Goal: Task Accomplishment & Management: Use online tool/utility

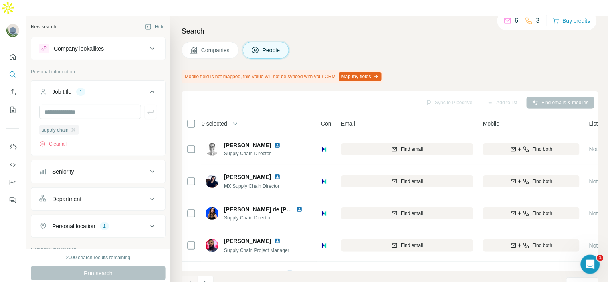
scroll to position [99, 7]
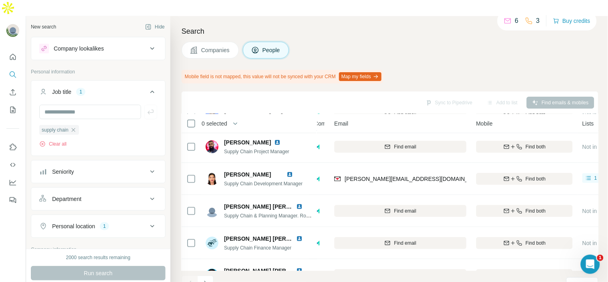
click at [442, 26] on h4 "Search" at bounding box center [389, 31] width 417 height 11
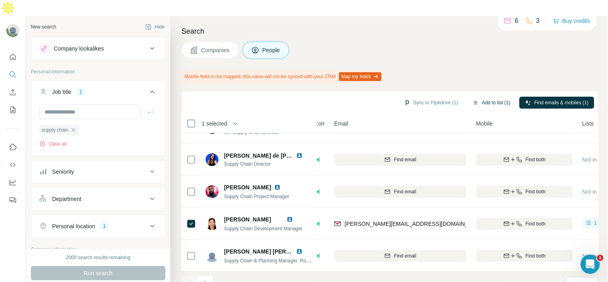
click at [471, 97] on button "Add to list (1)" at bounding box center [491, 103] width 49 height 12
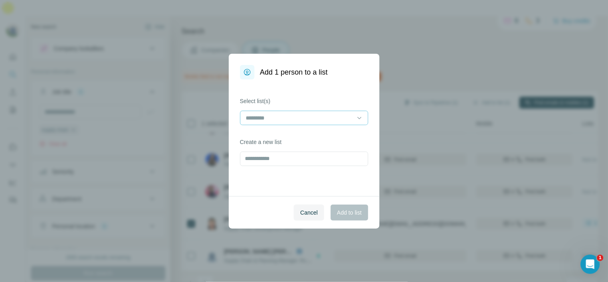
click at [332, 119] on input at bounding box center [299, 117] width 108 height 9
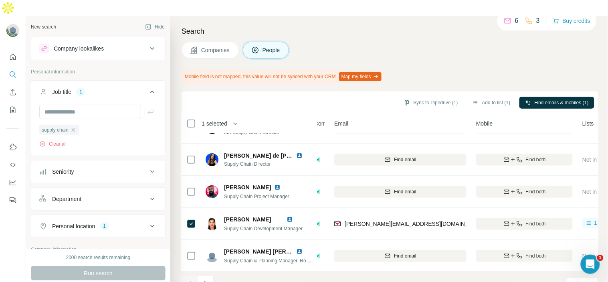
click at [286, 95] on div "Sync to Pipedrive (1) Add to list (1) Find emails & mobiles (1)" at bounding box center [389, 102] width 409 height 14
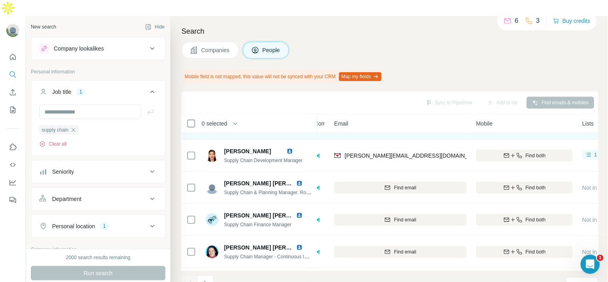
scroll to position [143, 7]
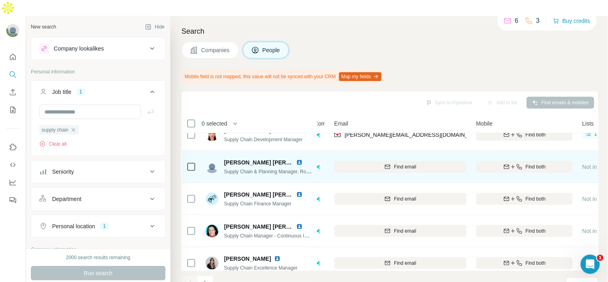
click at [300, 159] on img at bounding box center [299, 162] width 6 height 6
click at [299, 159] on img at bounding box center [299, 162] width 6 height 6
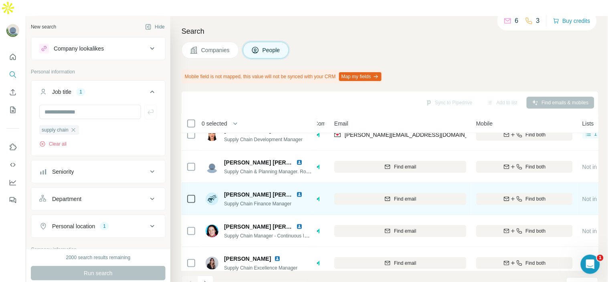
click at [301, 191] on img at bounding box center [299, 194] width 6 height 6
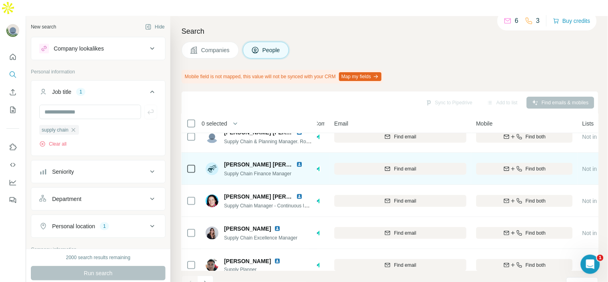
scroll to position [187, 7]
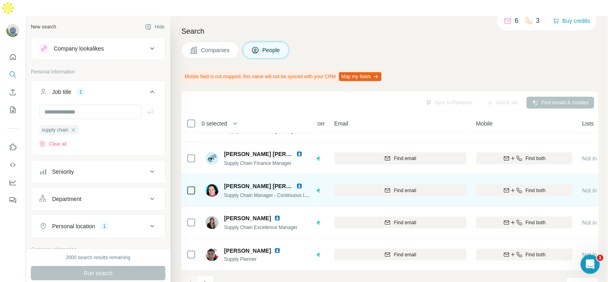
click at [301, 183] on img at bounding box center [299, 186] width 6 height 6
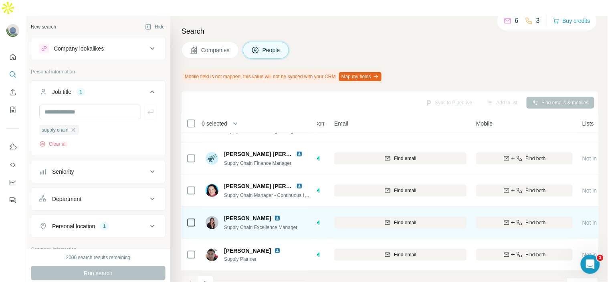
click at [274, 215] on img at bounding box center [277, 218] width 6 height 6
click at [185, 206] on td at bounding box center [190, 222] width 19 height 32
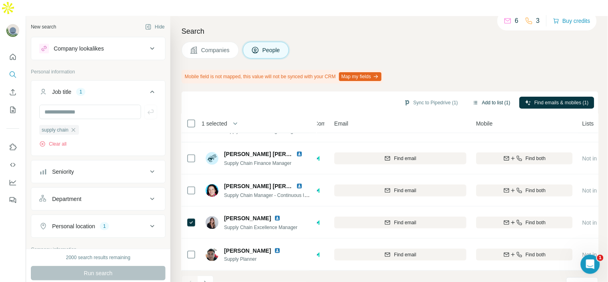
click at [487, 97] on button "Add to list (1)" at bounding box center [491, 103] width 49 height 12
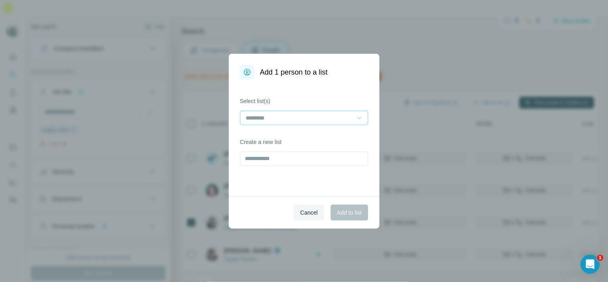
click at [361, 111] on div at bounding box center [359, 118] width 8 height 14
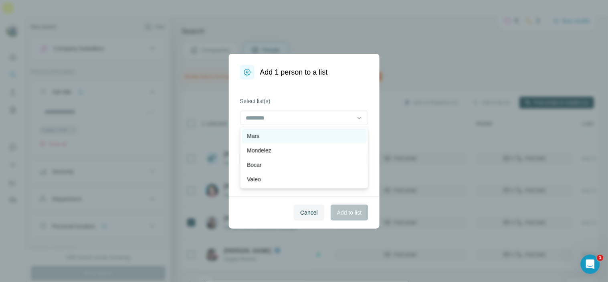
click at [305, 136] on div "Mars" at bounding box center [304, 136] width 115 height 8
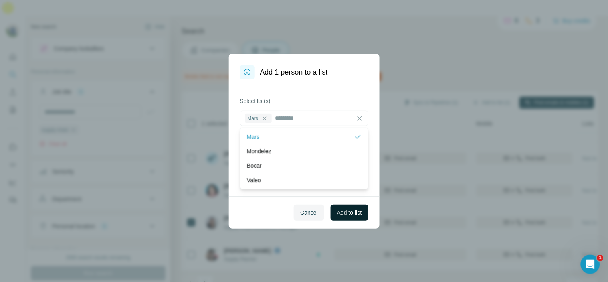
click at [349, 207] on button "Add to list" at bounding box center [348, 212] width 37 height 16
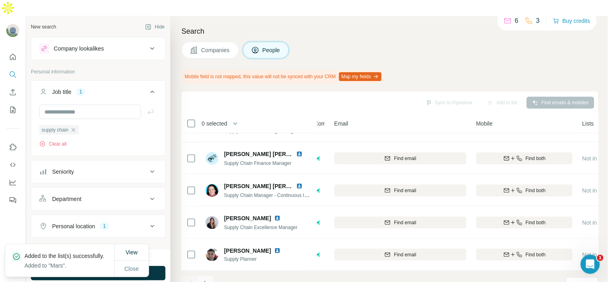
click at [207, 279] on icon "Navigate to next page" at bounding box center [206, 283] width 8 height 8
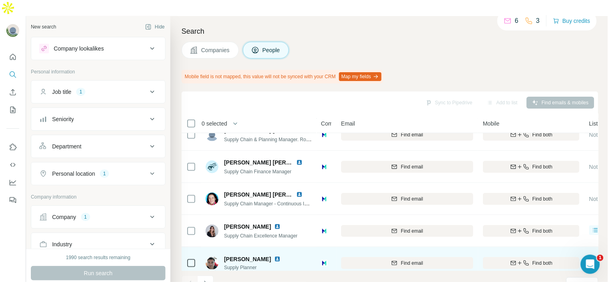
scroll to position [187, 0]
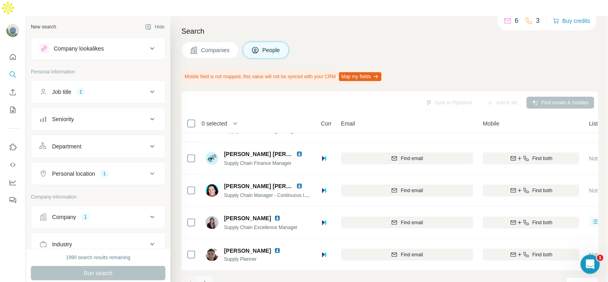
click at [209, 279] on icon "Navigate to next page" at bounding box center [206, 283] width 8 height 8
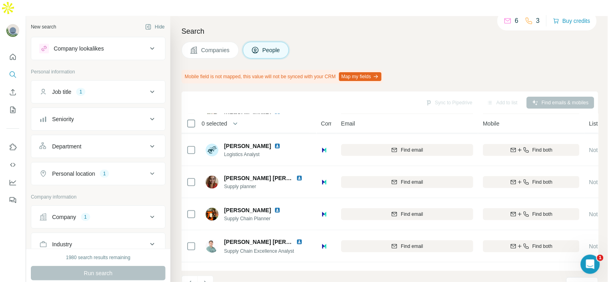
scroll to position [0, 0]
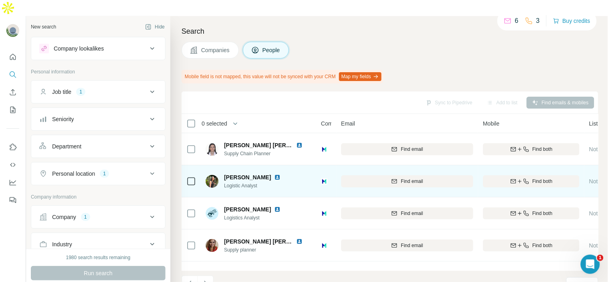
click at [290, 173] on div "[PERSON_NAME] Logistic Analyst" at bounding box center [257, 181] width 66 height 16
click at [280, 174] on img at bounding box center [277, 177] width 6 height 6
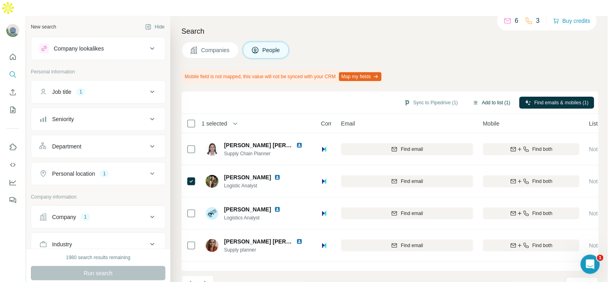
click at [481, 97] on button "Add to list (1)" at bounding box center [491, 103] width 49 height 12
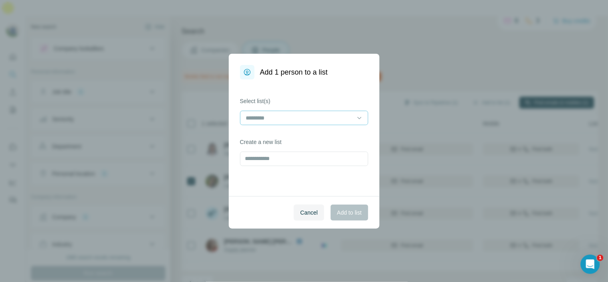
click at [343, 115] on input at bounding box center [299, 117] width 108 height 9
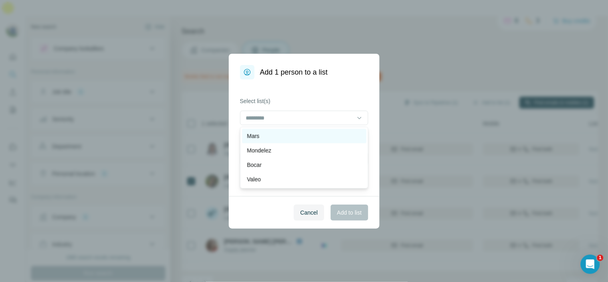
click at [326, 135] on div "Mars" at bounding box center [304, 136] width 115 height 8
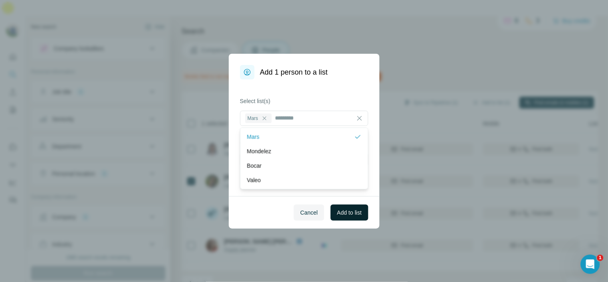
click at [348, 218] on button "Add to list" at bounding box center [348, 212] width 37 height 16
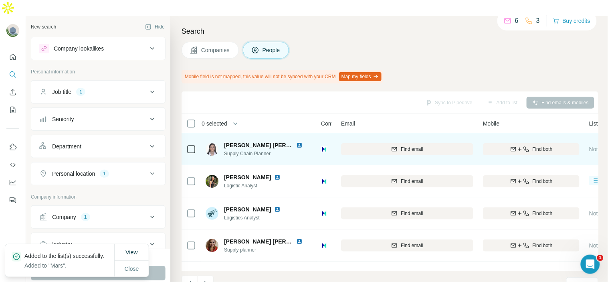
click at [296, 142] on img at bounding box center [299, 145] width 6 height 6
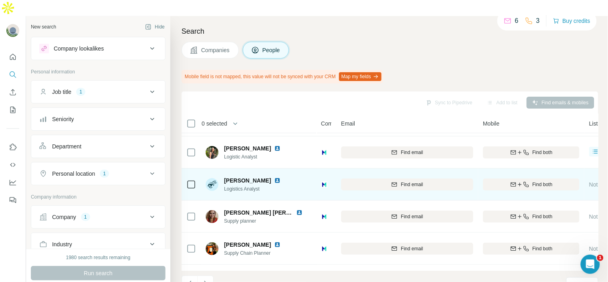
scroll to position [44, 0]
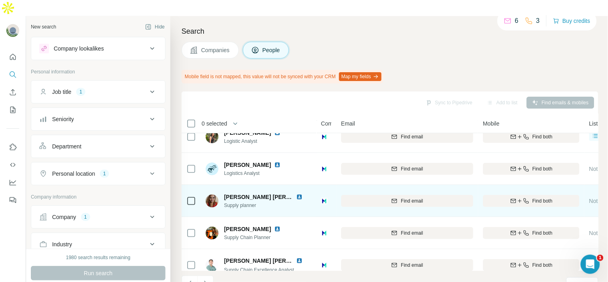
click at [300, 193] on img at bounding box center [299, 196] width 6 height 6
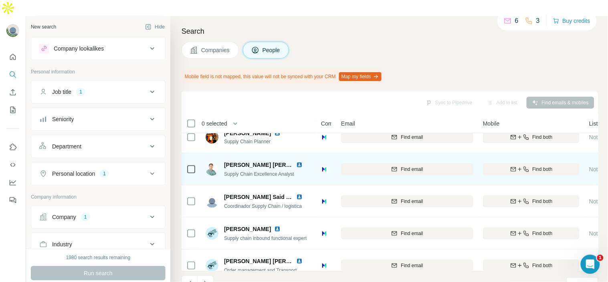
scroll to position [89, 0]
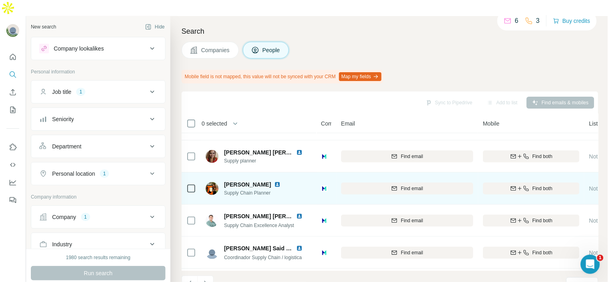
click at [279, 181] on img at bounding box center [277, 184] width 6 height 6
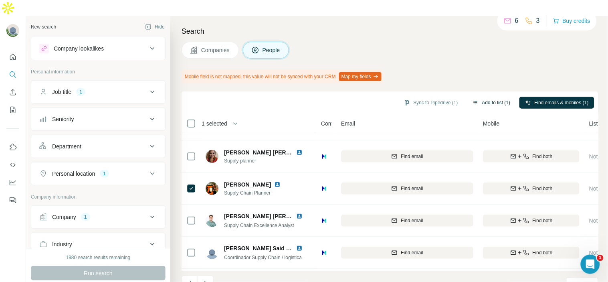
click at [479, 97] on button "Add to list (1)" at bounding box center [491, 103] width 49 height 12
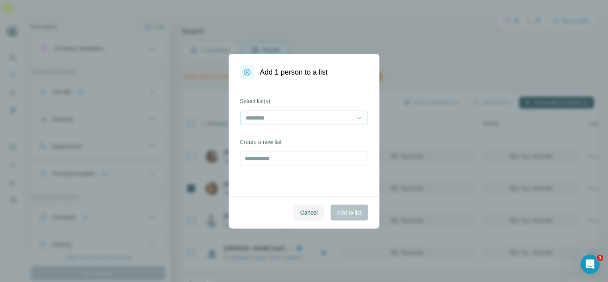
click at [341, 117] on input at bounding box center [299, 117] width 108 height 9
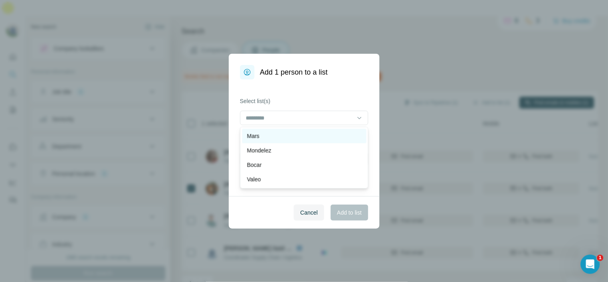
click at [325, 138] on div "Mars" at bounding box center [304, 136] width 115 height 8
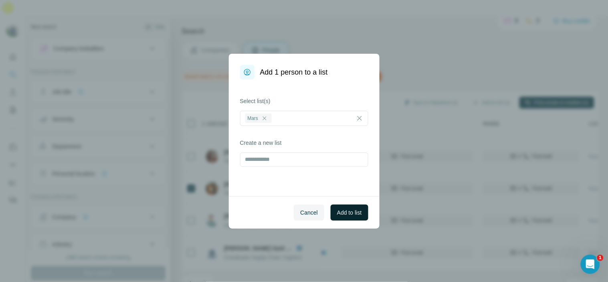
click at [357, 211] on span "Add to list" at bounding box center [349, 212] width 24 height 8
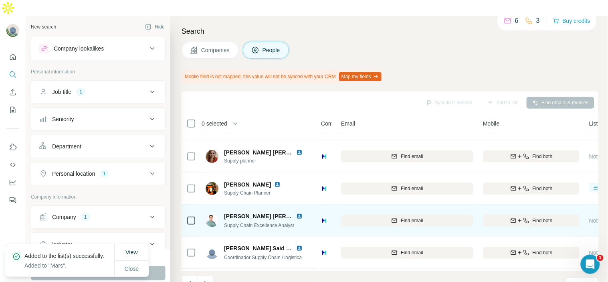
click at [297, 213] on img at bounding box center [299, 216] width 6 height 6
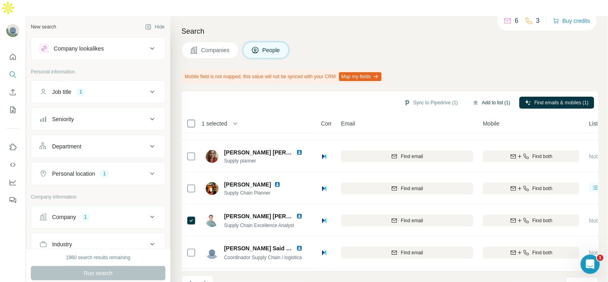
click at [483, 97] on button "Add to list (1)" at bounding box center [491, 103] width 49 height 12
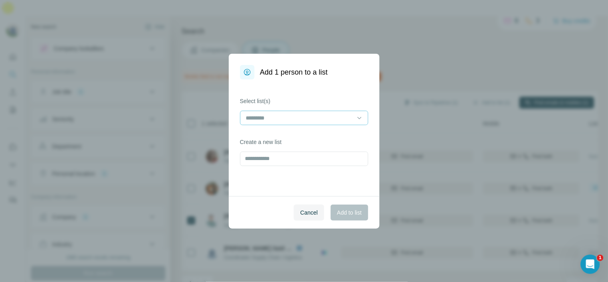
click at [338, 113] on div at bounding box center [299, 118] width 108 height 14
click at [331, 127] on div "Mars Mondelez Bocar Valeo Firmenich Crayola Rich's Edgewell L´[PERSON_NAME] & […" at bounding box center [304, 158] width 128 height 62
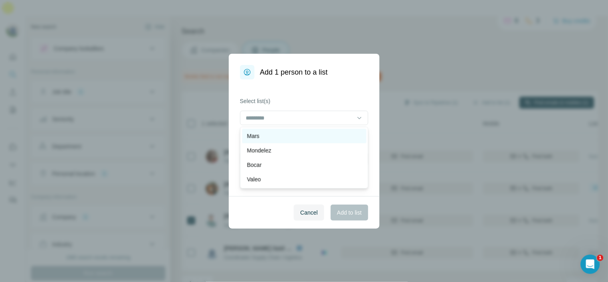
click at [330, 129] on div "Mars" at bounding box center [304, 136] width 124 height 14
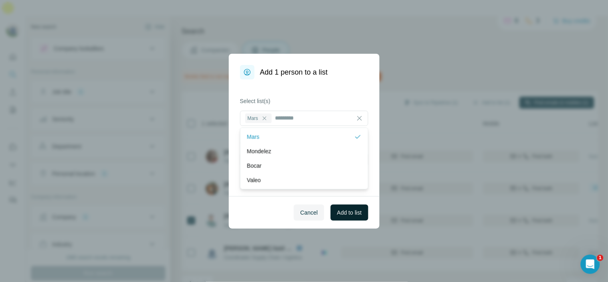
click at [352, 214] on span "Add to list" at bounding box center [349, 212] width 24 height 8
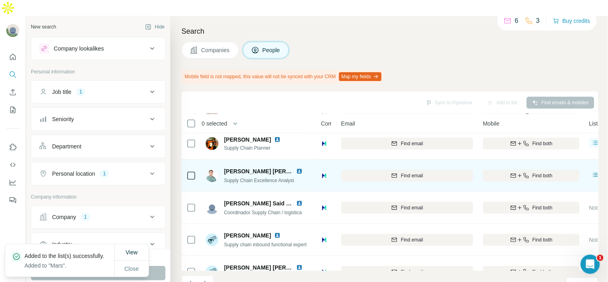
scroll to position [133, 0]
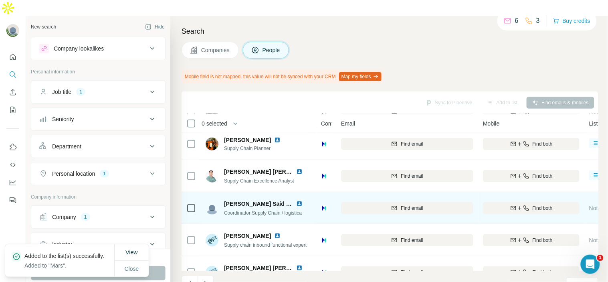
click at [296, 200] on img at bounding box center [299, 203] width 6 height 6
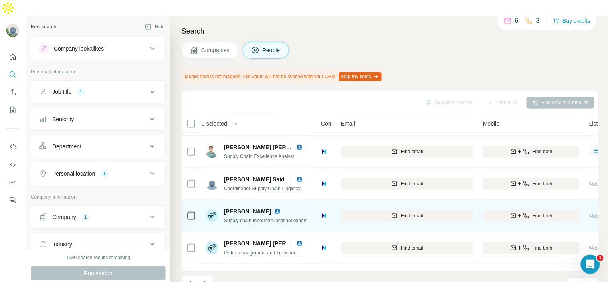
scroll to position [178, 0]
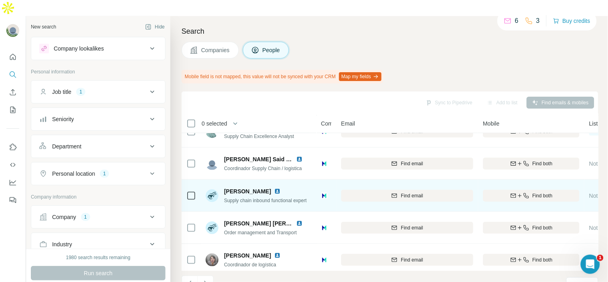
click at [274, 188] on img at bounding box center [277, 191] width 6 height 6
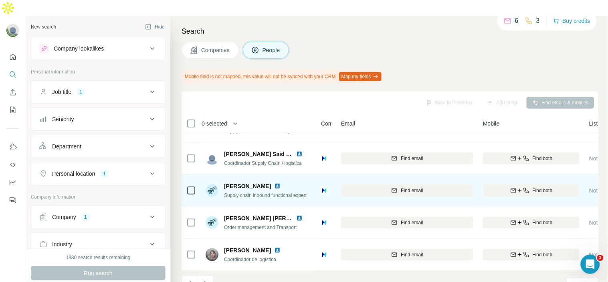
scroll to position [187, 0]
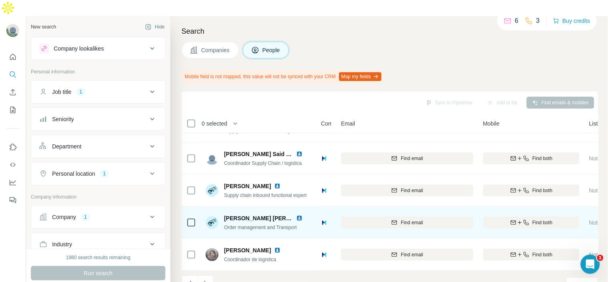
click at [300, 215] on img at bounding box center [299, 218] width 6 height 6
click at [298, 215] on img at bounding box center [299, 218] width 6 height 6
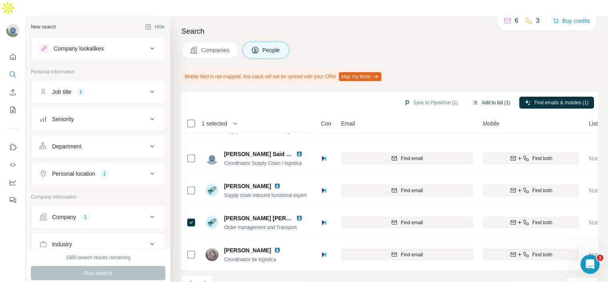
click at [487, 97] on button "Add to list (1)" at bounding box center [491, 103] width 49 height 12
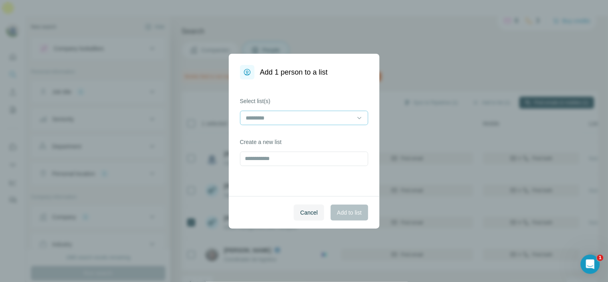
click at [314, 119] on input at bounding box center [299, 117] width 108 height 9
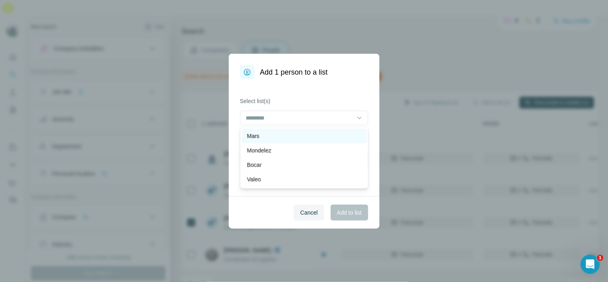
click at [304, 136] on div "Mars" at bounding box center [304, 136] width 115 height 8
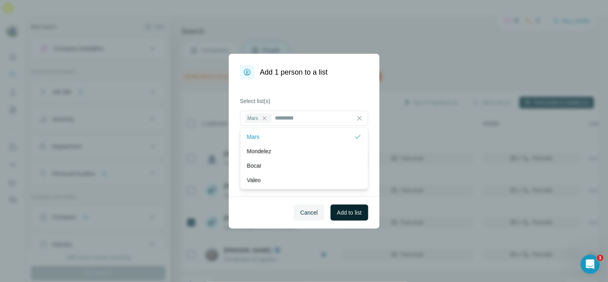
click at [337, 211] on span "Add to list" at bounding box center [349, 212] width 24 height 8
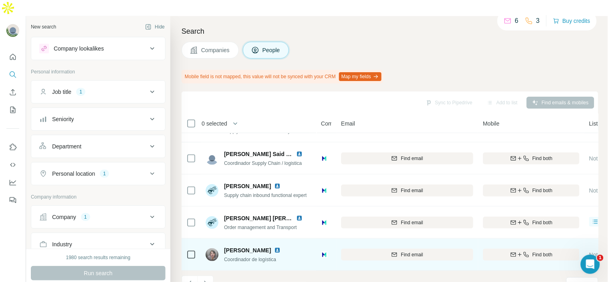
click at [274, 247] on img at bounding box center [277, 250] width 6 height 6
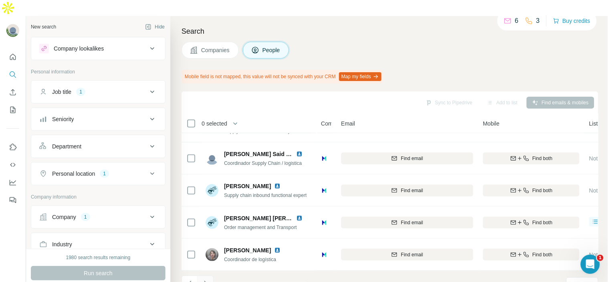
click at [204, 279] on icon "Navigate to next page" at bounding box center [206, 283] width 8 height 8
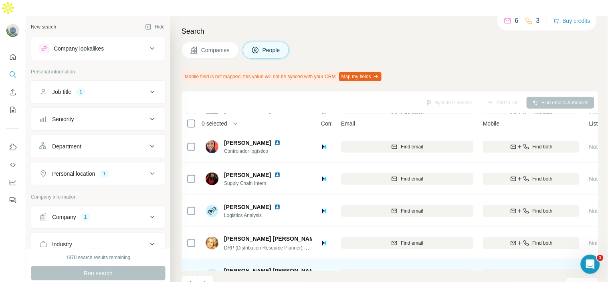
scroll to position [0, 0]
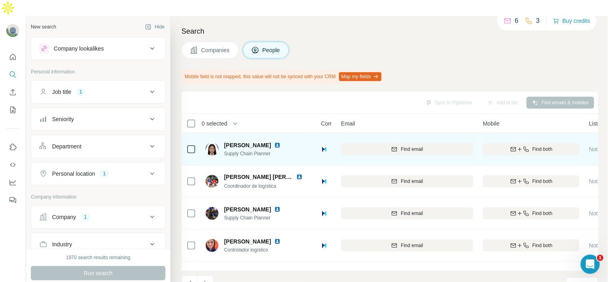
click at [280, 142] on img at bounding box center [277, 145] width 6 height 6
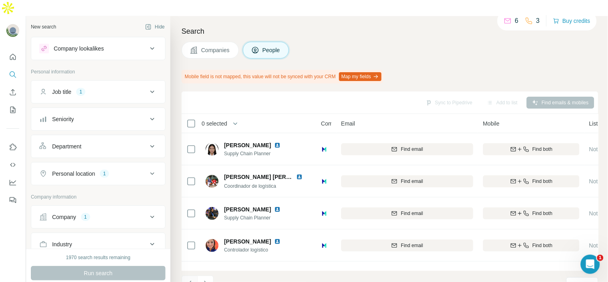
click at [191, 279] on icon "Navigate to previous page" at bounding box center [190, 283] width 8 height 8
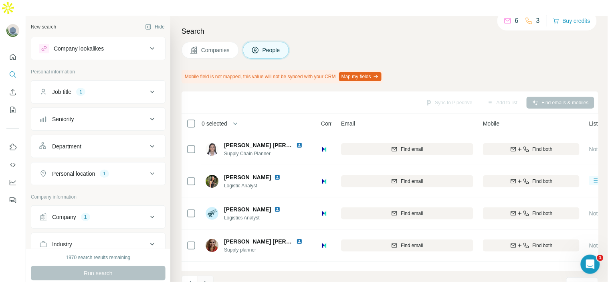
click at [208, 279] on icon "Navigate to next page" at bounding box center [206, 283] width 8 height 8
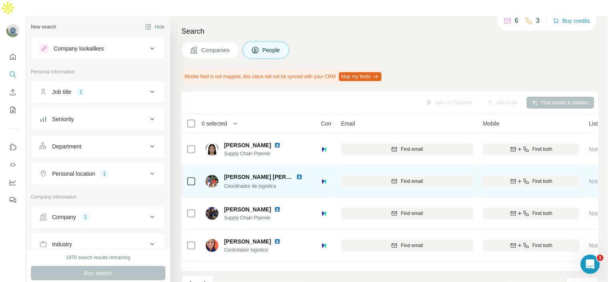
click at [301, 173] on img at bounding box center [299, 176] width 6 height 6
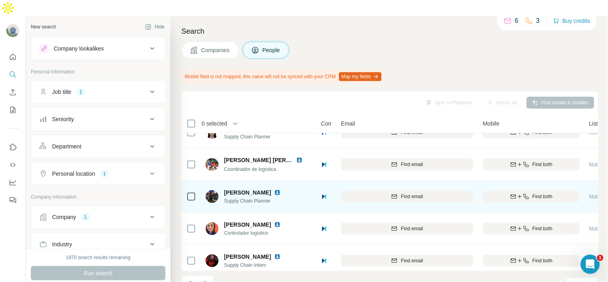
click at [280, 189] on img at bounding box center [277, 192] width 6 height 6
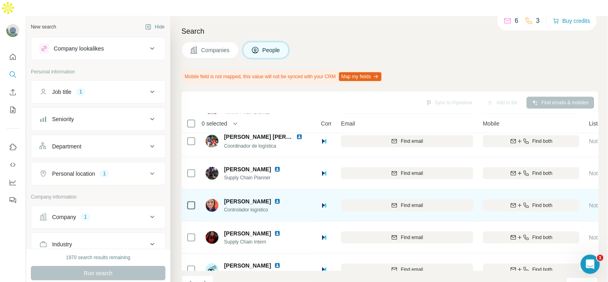
scroll to position [63, 0]
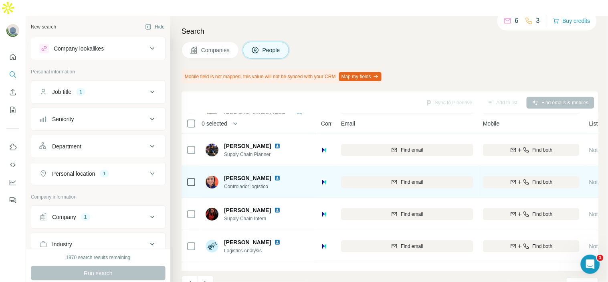
click at [280, 175] on img at bounding box center [277, 178] width 6 height 6
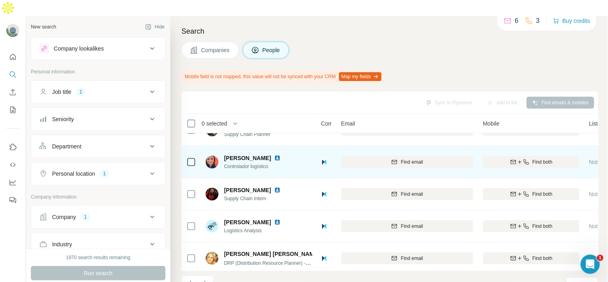
scroll to position [86, 0]
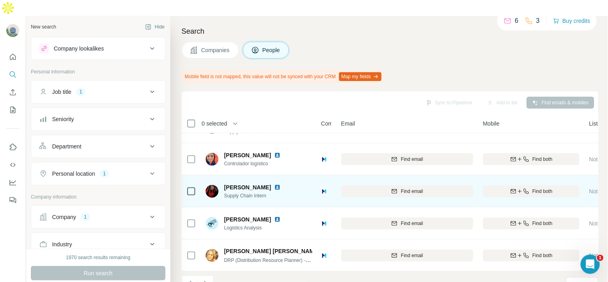
click at [280, 184] on img at bounding box center [277, 187] width 6 height 6
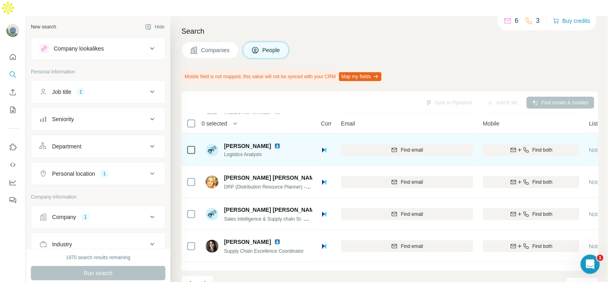
scroll to position [160, 0]
click at [280, 142] on img at bounding box center [277, 145] width 6 height 6
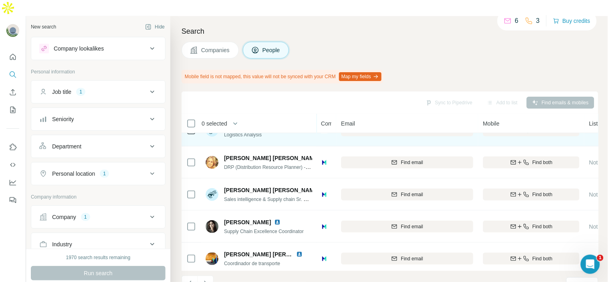
scroll to position [187, 0]
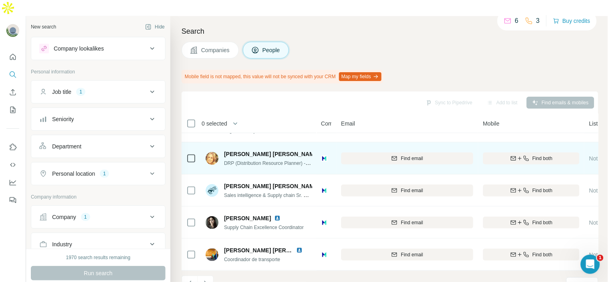
click at [323, 151] on img at bounding box center [326, 154] width 6 height 6
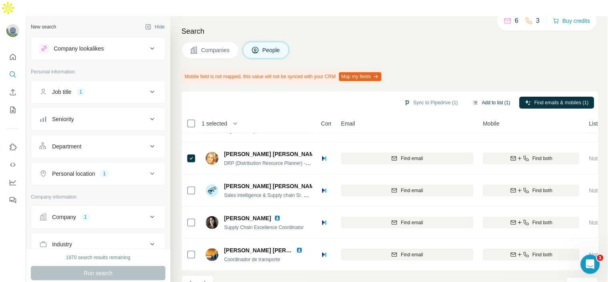
click at [475, 97] on button "Add to list (1)" at bounding box center [491, 103] width 49 height 12
click at [478, 97] on button "Add to list (1)" at bounding box center [491, 103] width 49 height 12
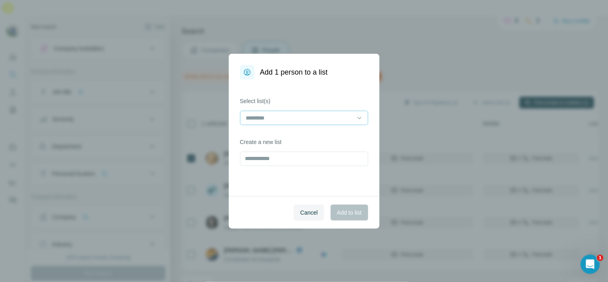
click at [302, 115] on input at bounding box center [299, 117] width 108 height 9
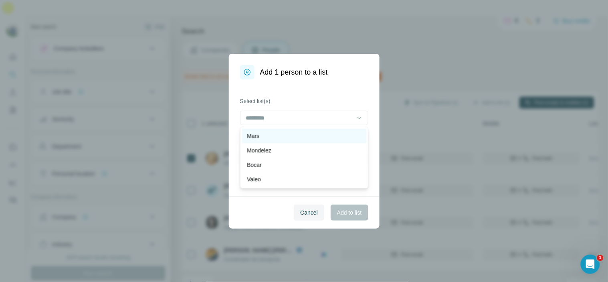
click at [302, 134] on div "Mars" at bounding box center [304, 136] width 115 height 8
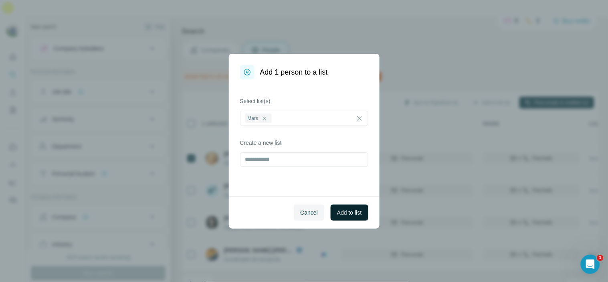
click at [342, 206] on button "Add to list" at bounding box center [348, 212] width 37 height 16
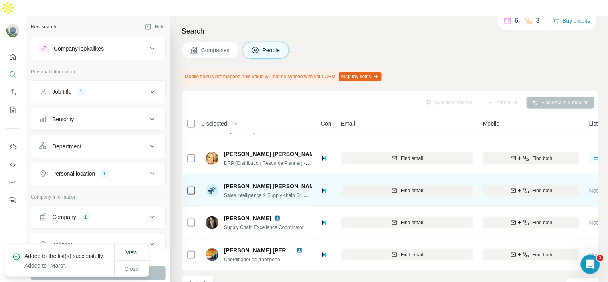
click at [323, 183] on img at bounding box center [326, 186] width 6 height 6
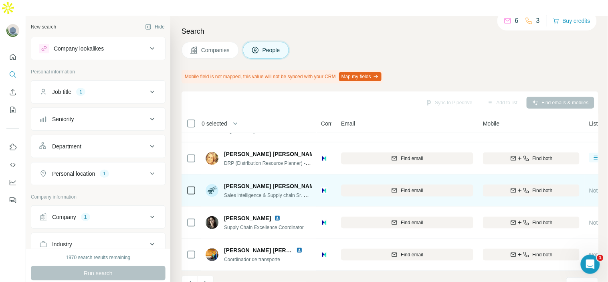
click at [323, 183] on img at bounding box center [326, 186] width 6 height 6
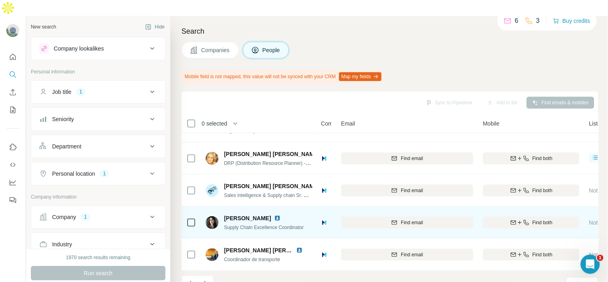
click at [280, 215] on img at bounding box center [277, 218] width 6 height 6
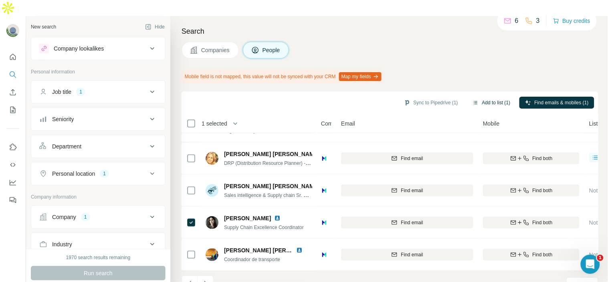
click at [481, 97] on button "Add to list (1)" at bounding box center [491, 103] width 49 height 12
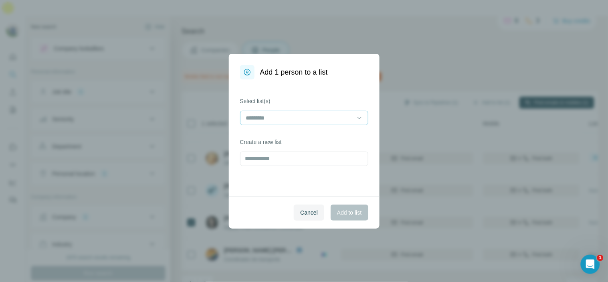
click at [324, 121] on input at bounding box center [299, 117] width 108 height 9
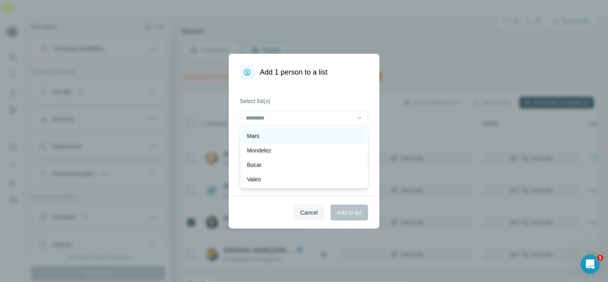
click at [312, 135] on div "Mars" at bounding box center [304, 136] width 115 height 8
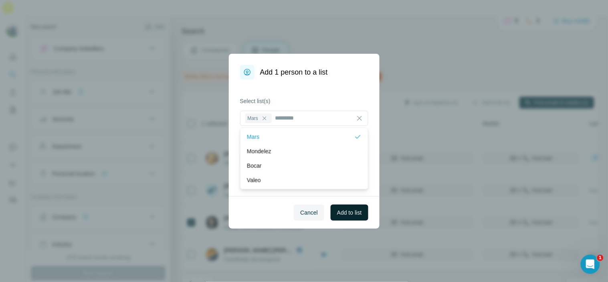
click at [361, 211] on span "Add to list" at bounding box center [349, 212] width 24 height 8
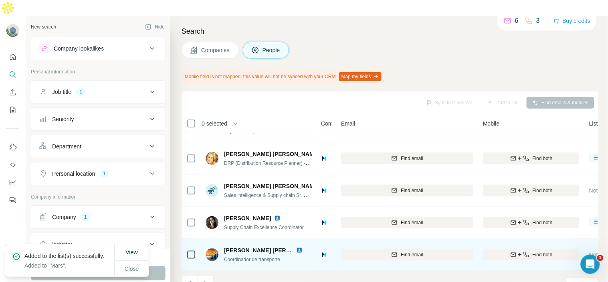
click at [299, 247] on img at bounding box center [299, 250] width 6 height 6
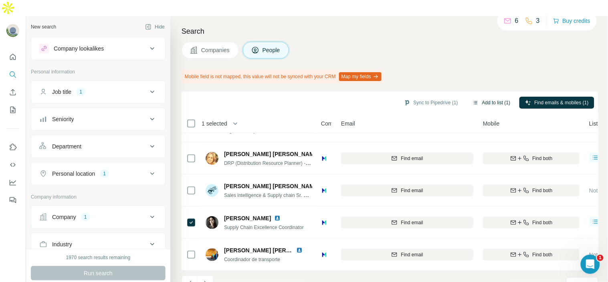
click at [504, 97] on button "Add to list (1)" at bounding box center [491, 103] width 49 height 12
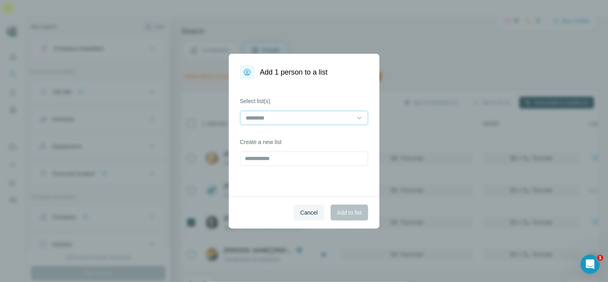
click at [354, 113] on div at bounding box center [304, 118] width 128 height 14
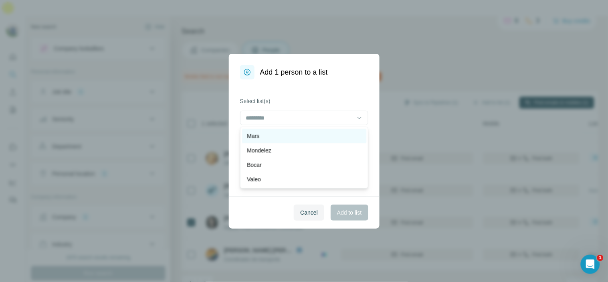
click at [338, 133] on div "Mars" at bounding box center [304, 136] width 115 height 8
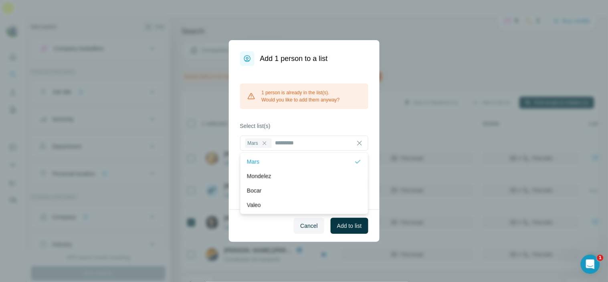
click at [398, 47] on div "Add 1 person to a list 1 person is already in the list(s). Would you like to ad…" at bounding box center [304, 141] width 608 height 282
click at [318, 225] on button "Cancel" at bounding box center [309, 226] width 30 height 16
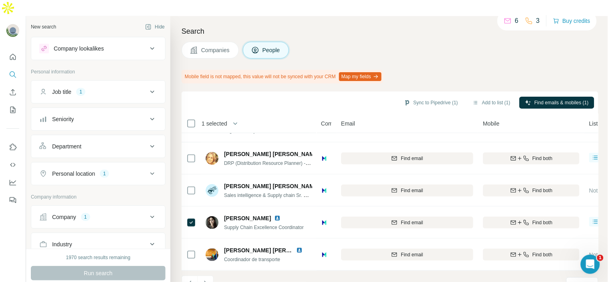
click at [371, 23] on div "Search Companies People Mobile field is not mapped, this value will not be sync…" at bounding box center [388, 157] width 437 height 282
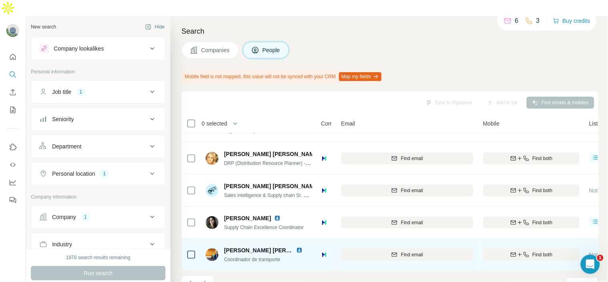
click at [296, 247] on img at bounding box center [299, 250] width 6 height 6
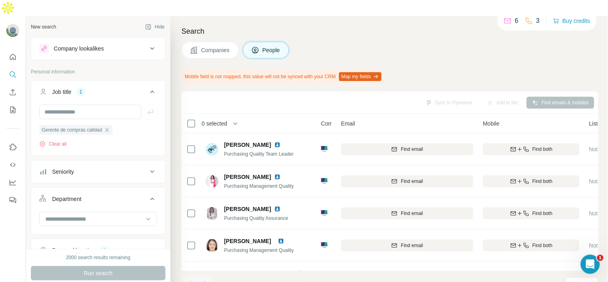
scroll to position [79, 0]
